Goal: Learn about a topic: Learn about a topic

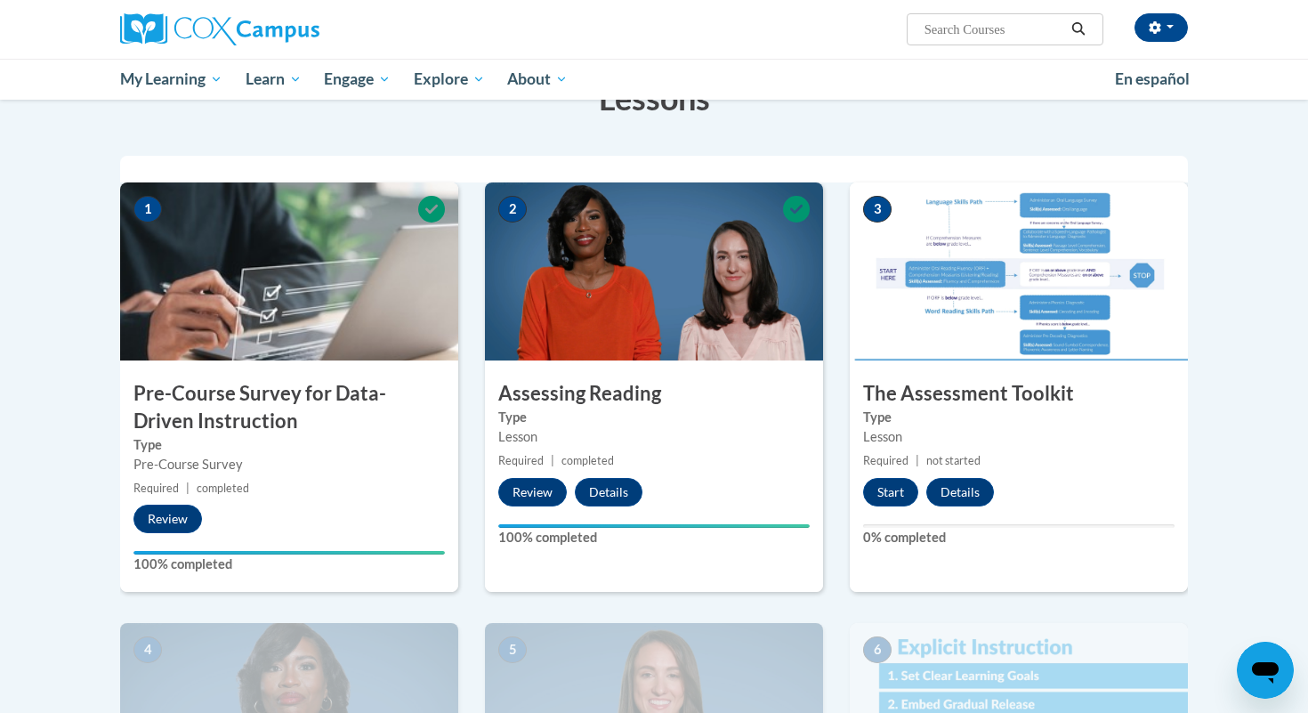
scroll to position [335, 0]
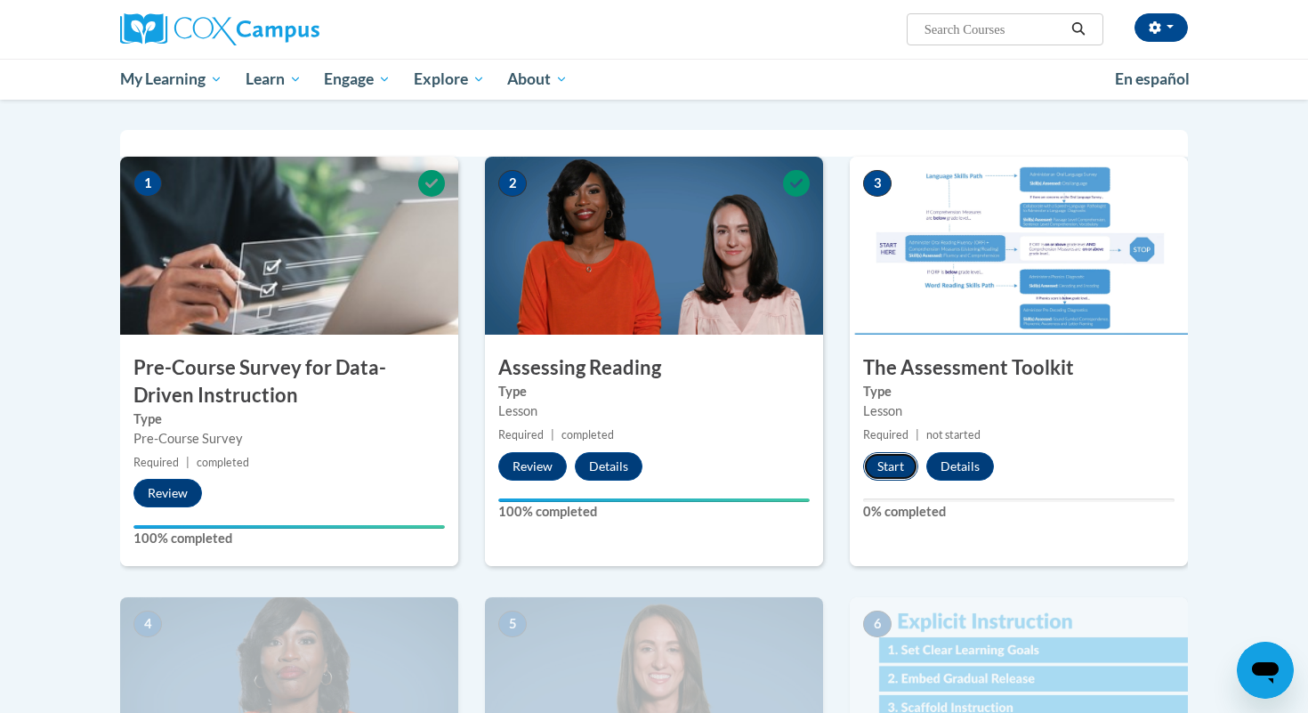
click at [905, 470] on button "Start" at bounding box center [890, 466] width 55 height 28
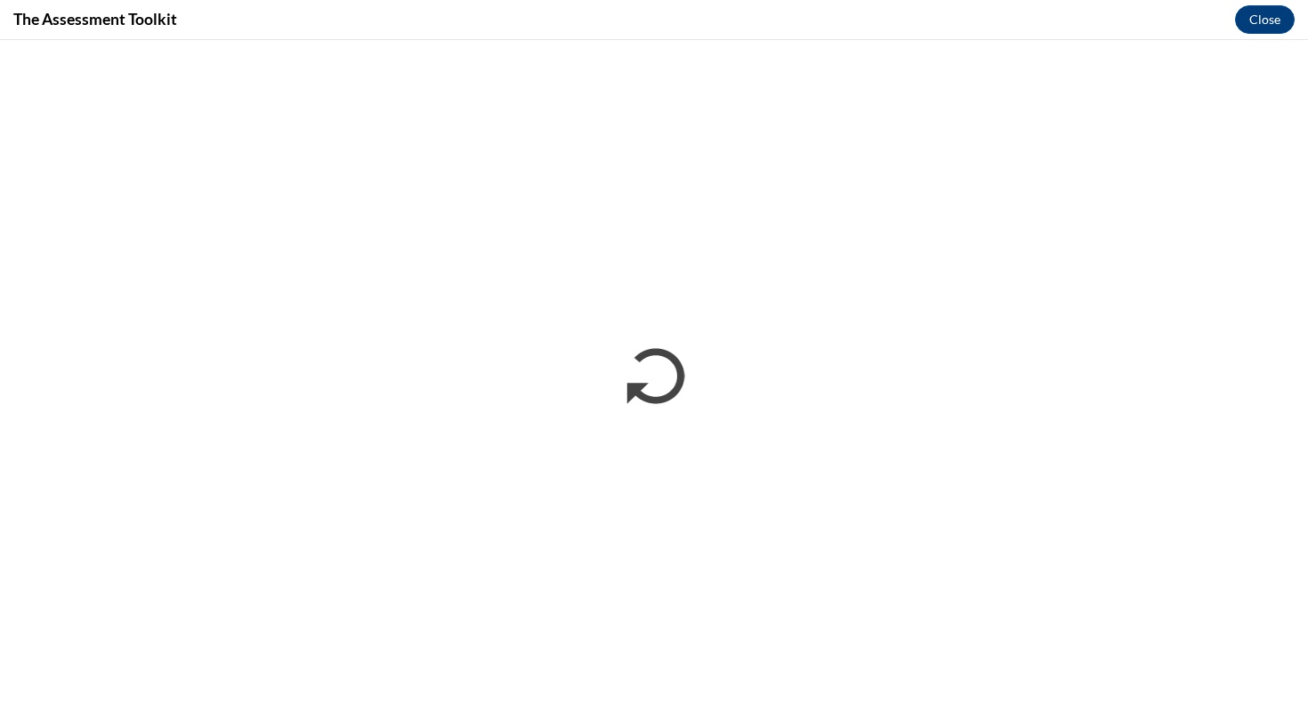
scroll to position [0, 0]
